Goal: Task Accomplishment & Management: Use online tool/utility

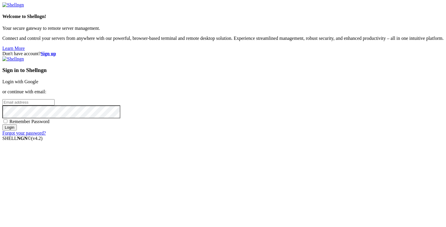
type input "[PERSON_NAME][EMAIL_ADDRESS][DOMAIN_NAME]"
click at [17, 130] on input "Login" at bounding box center [9, 127] width 14 height 6
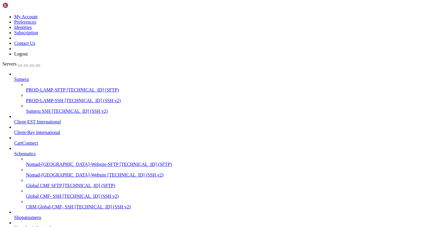
scroll to position [121, 0]
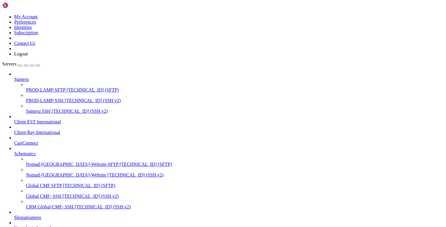
scroll to position [152, 0]
